Goal: Task Accomplishment & Management: Use online tool/utility

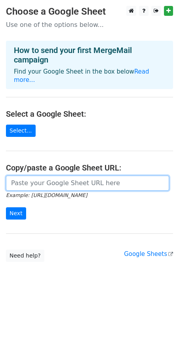
click at [68, 176] on input "url" at bounding box center [87, 183] width 163 height 15
type input "[URL][DOMAIN_NAME]"
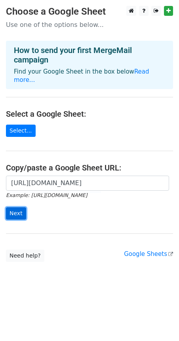
click at [18, 209] on input "Next" at bounding box center [16, 213] width 20 height 12
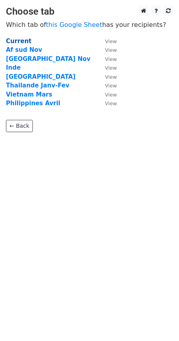
click at [21, 40] on strong "Current" at bounding box center [19, 41] width 26 height 7
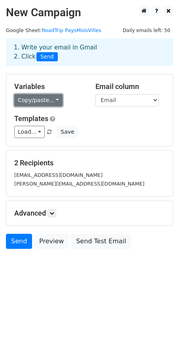
click at [49, 100] on link "Copy/paste..." at bounding box center [38, 100] width 48 height 12
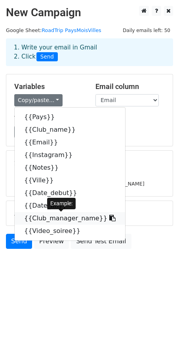
click at [50, 219] on link "{{Club_manager_name}}" at bounding box center [70, 218] width 110 height 13
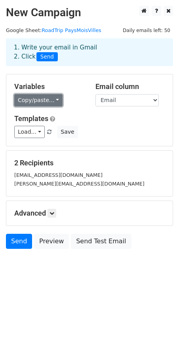
click at [42, 97] on link "Copy/paste..." at bounding box center [38, 100] width 48 height 12
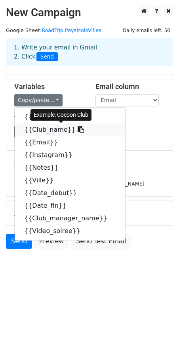
click at [48, 128] on link "{{Club_name}}" at bounding box center [70, 130] width 110 height 13
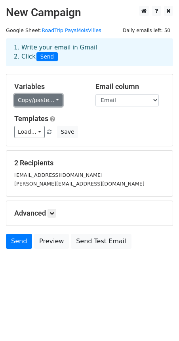
click at [49, 103] on link "Copy/paste..." at bounding box center [38, 100] width 48 height 12
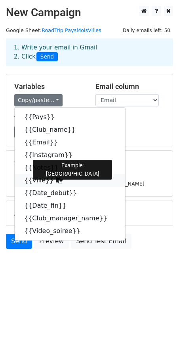
click at [36, 182] on link "{{Ville}}" at bounding box center [70, 180] width 110 height 13
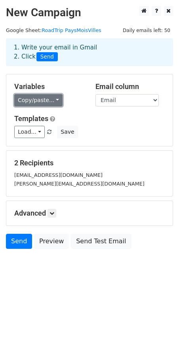
click at [44, 101] on link "Copy/paste..." at bounding box center [38, 100] width 48 height 12
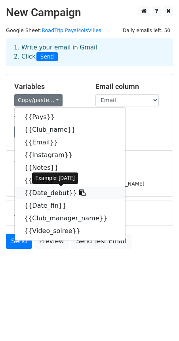
click at [45, 193] on link "{{Date_debut}}" at bounding box center [70, 193] width 110 height 13
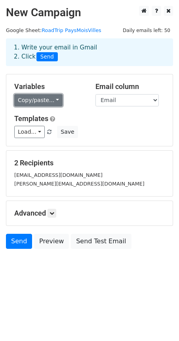
click at [46, 102] on link "Copy/paste..." at bounding box center [38, 100] width 48 height 12
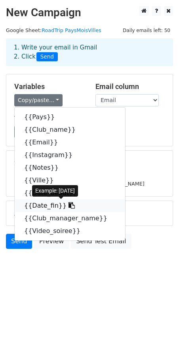
click at [45, 207] on link "{{Date_fin}}" at bounding box center [70, 206] width 110 height 13
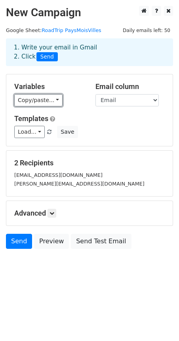
click at [51, 99] on link "Copy/paste..." at bounding box center [38, 100] width 48 height 12
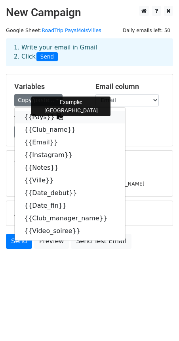
click at [40, 117] on link "{{Pays}}" at bounding box center [70, 117] width 110 height 13
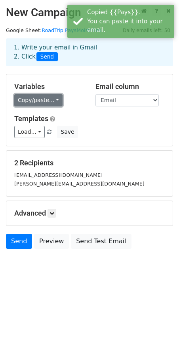
click at [44, 97] on link "Copy/paste..." at bounding box center [38, 100] width 48 height 12
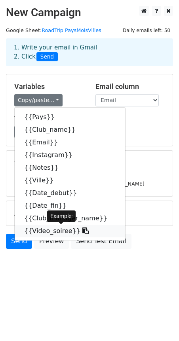
click at [44, 232] on link "{{Video_soiree}}" at bounding box center [70, 231] width 110 height 13
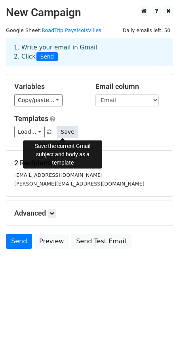
click at [62, 134] on button "Save" at bounding box center [67, 132] width 21 height 12
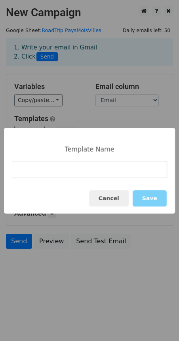
click at [50, 169] on input at bounding box center [89, 169] width 155 height 17
type input "EN Template Tour Asie"
click at [149, 199] on button "Save" at bounding box center [150, 198] width 34 height 16
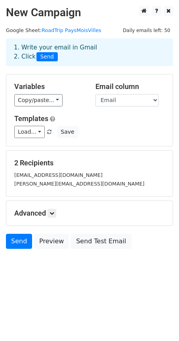
click at [123, 271] on body "New Campaign Daily emails left: 50 Google Sheet: RoadTrip PaysMoisVilles 1. Wri…" at bounding box center [89, 145] width 179 height 279
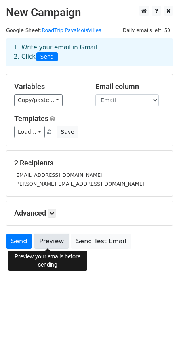
click at [47, 243] on link "Preview" at bounding box center [51, 241] width 35 height 15
